Goal: Transaction & Acquisition: Purchase product/service

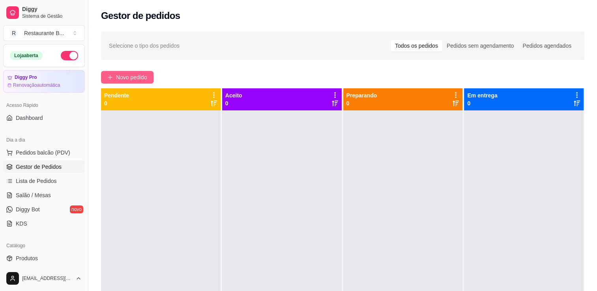
click at [141, 74] on span "Novo pedido" at bounding box center [131, 77] width 31 height 9
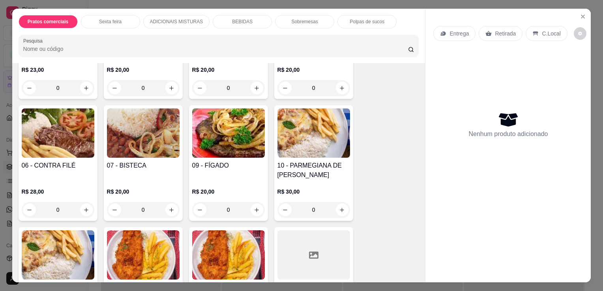
scroll to position [133, 0]
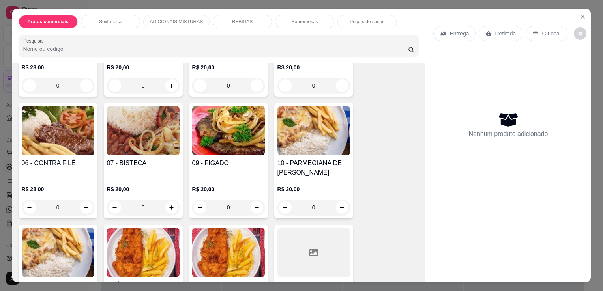
click at [83, 203] on div "0" at bounding box center [58, 208] width 73 height 16
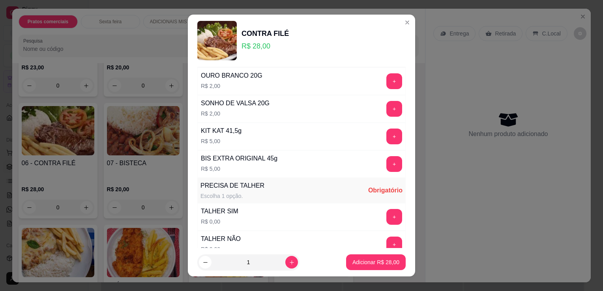
scroll to position [531, 0]
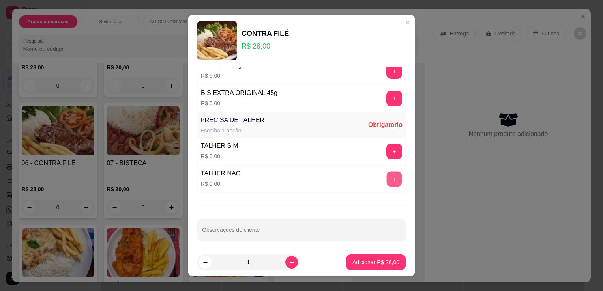
click at [387, 180] on button "+" at bounding box center [394, 179] width 15 height 15
click at [371, 268] on button "Adicionar R$ 28,00" at bounding box center [376, 262] width 58 height 15
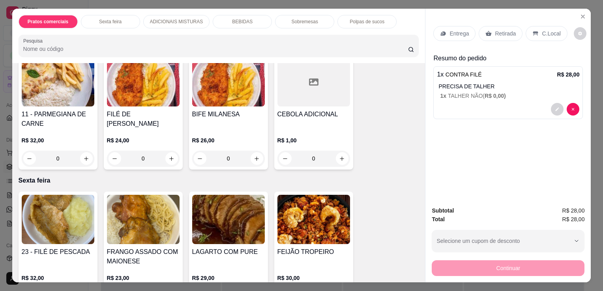
scroll to position [369, 0]
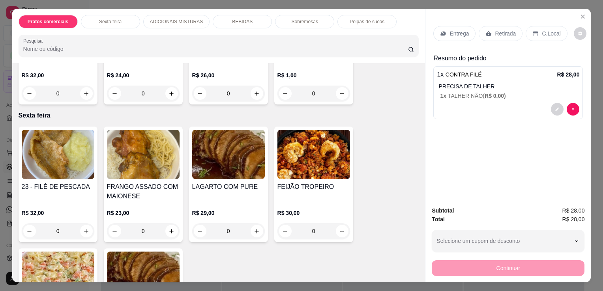
click at [258, 228] on div "0" at bounding box center [228, 231] width 73 height 16
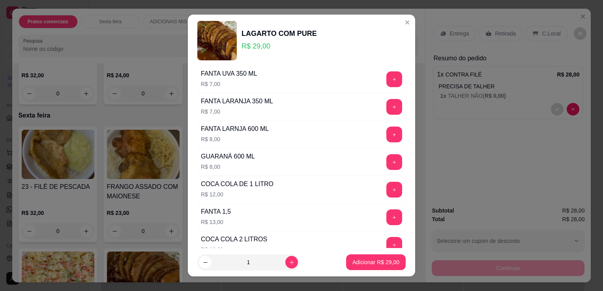
scroll to position [396, 0]
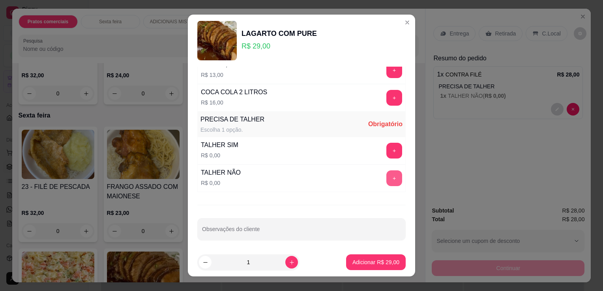
click at [386, 174] on button "+" at bounding box center [394, 178] width 16 height 16
click at [368, 262] on p "Adicionar R$ 29,00" at bounding box center [376, 261] width 46 height 7
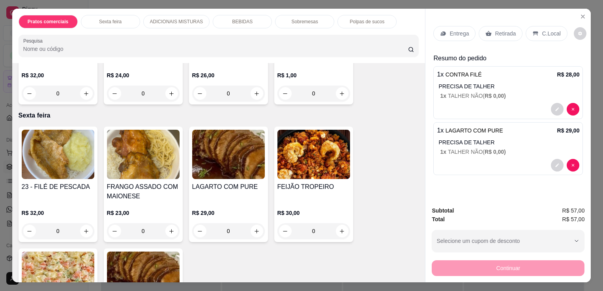
click at [451, 30] on p "Entrega" at bounding box center [458, 34] width 19 height 8
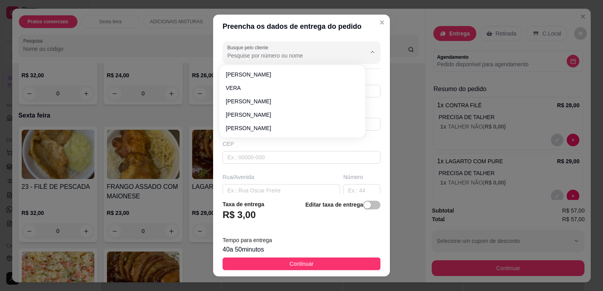
click at [256, 53] on input "Busque pelo cliente" at bounding box center [290, 56] width 126 height 8
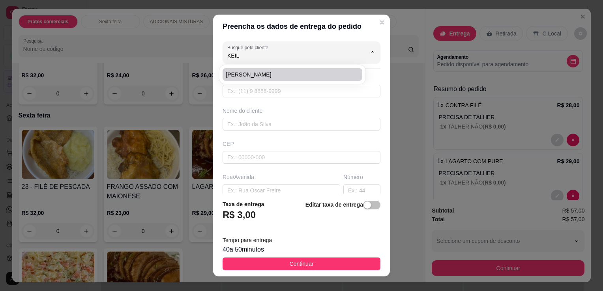
click at [234, 78] on span "[PERSON_NAME]" at bounding box center [288, 75] width 125 height 8
type input "[PERSON_NAME]"
type input "11970831421"
type input "[PERSON_NAME]"
type input "[PERSON_NAME] CORREIA 168A"
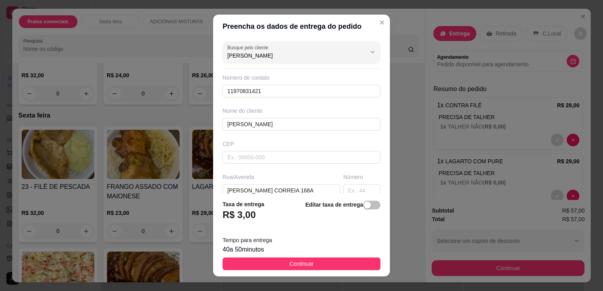
type input "[PERSON_NAME]"
click at [263, 148] on div "CEP" at bounding box center [301, 152] width 163 height 24
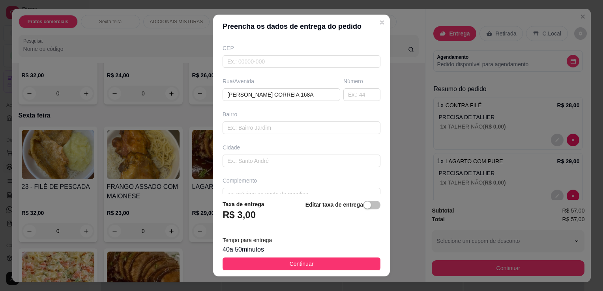
scroll to position [109, 0]
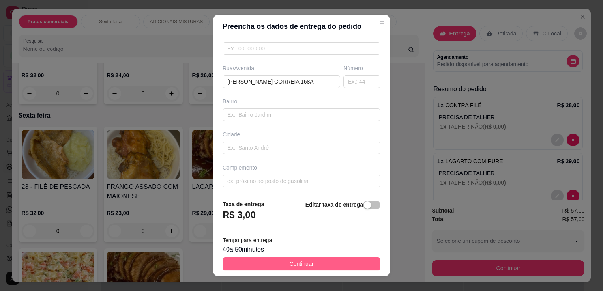
click at [319, 263] on button "Continuar" at bounding box center [302, 264] width 158 height 13
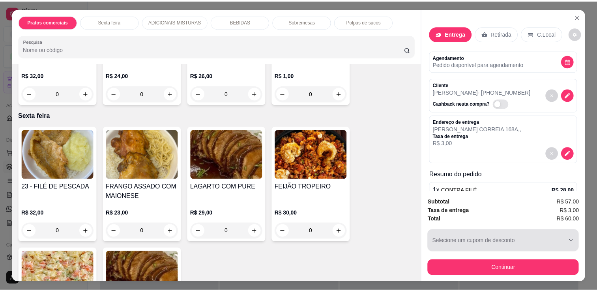
scroll to position [19, 0]
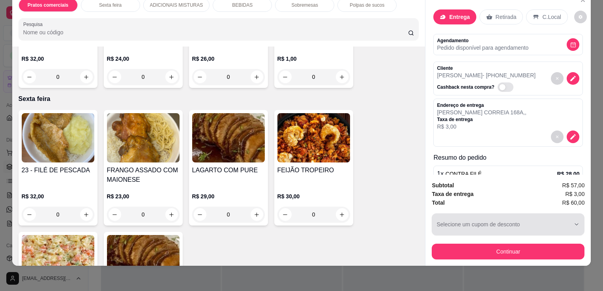
click at [535, 225] on div "button" at bounding box center [503, 225] width 134 height 16
click at [573, 221] on icon "button" at bounding box center [576, 224] width 6 height 6
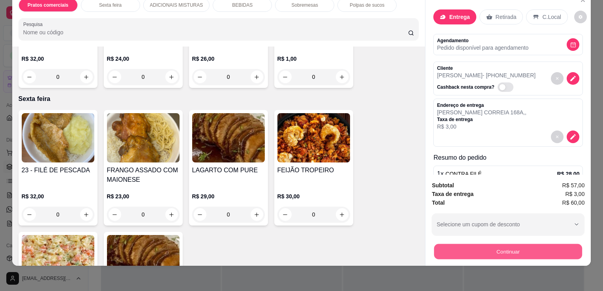
click at [538, 244] on button "Continuar" at bounding box center [508, 251] width 148 height 15
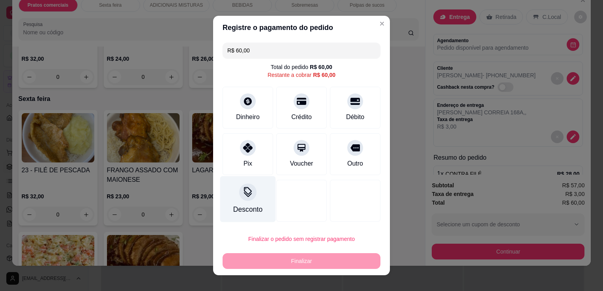
click at [249, 206] on div "Desconto" at bounding box center [247, 209] width 29 height 10
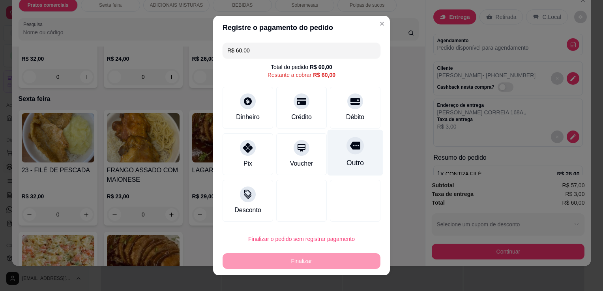
click at [349, 165] on div "Outro" at bounding box center [354, 163] width 17 height 10
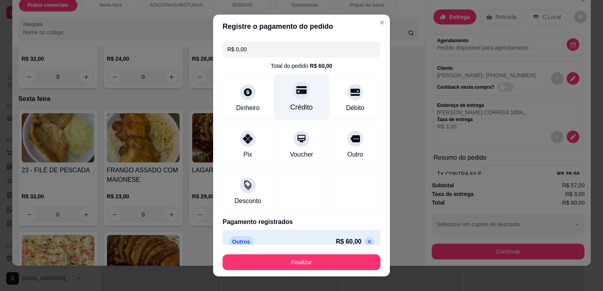
click at [298, 90] on icon at bounding box center [301, 90] width 10 height 8
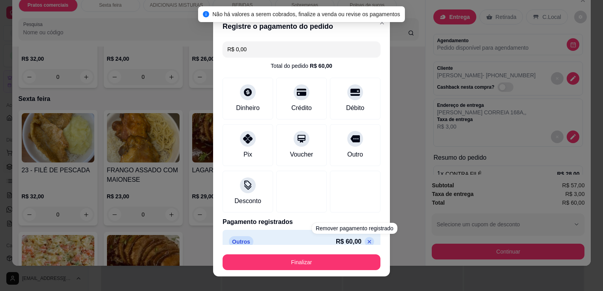
click at [366, 242] on icon at bounding box center [369, 242] width 6 height 6
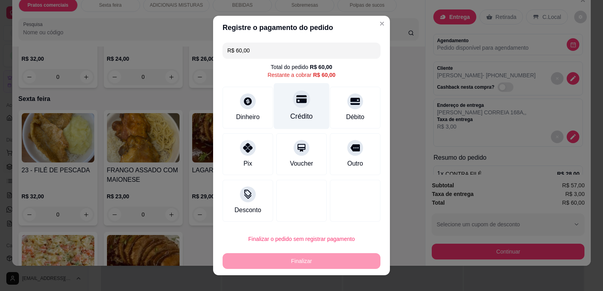
click at [290, 110] on div "Crédito" at bounding box center [302, 106] width 56 height 46
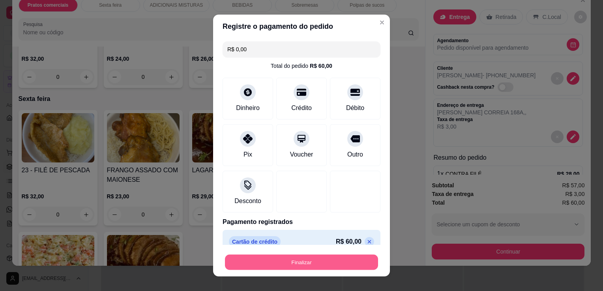
click at [312, 268] on button "Finalizar" at bounding box center [301, 262] width 153 height 15
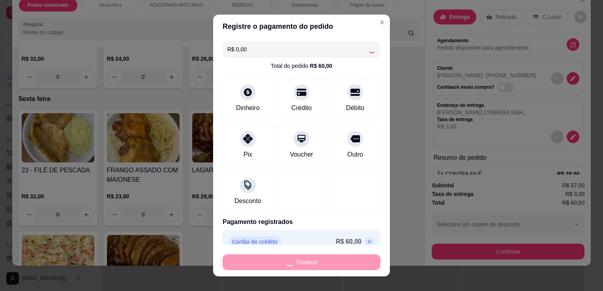
type input "-R$ 60,00"
